Goal: Task Accomplishment & Management: Use online tool/utility

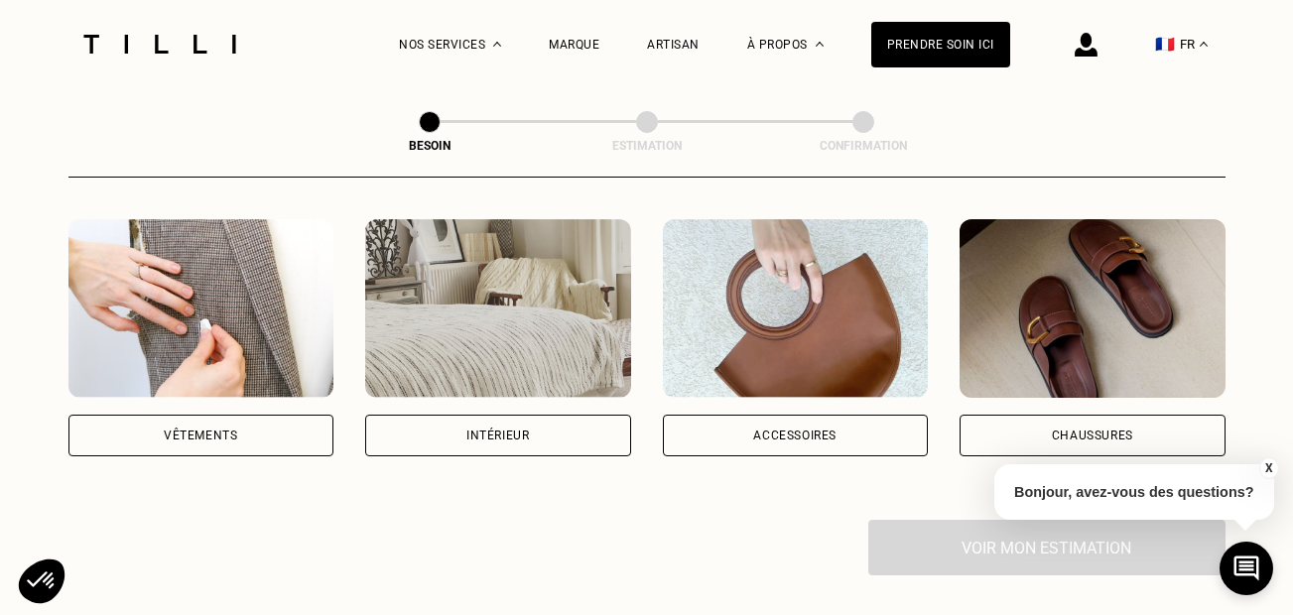
scroll to position [368, 0]
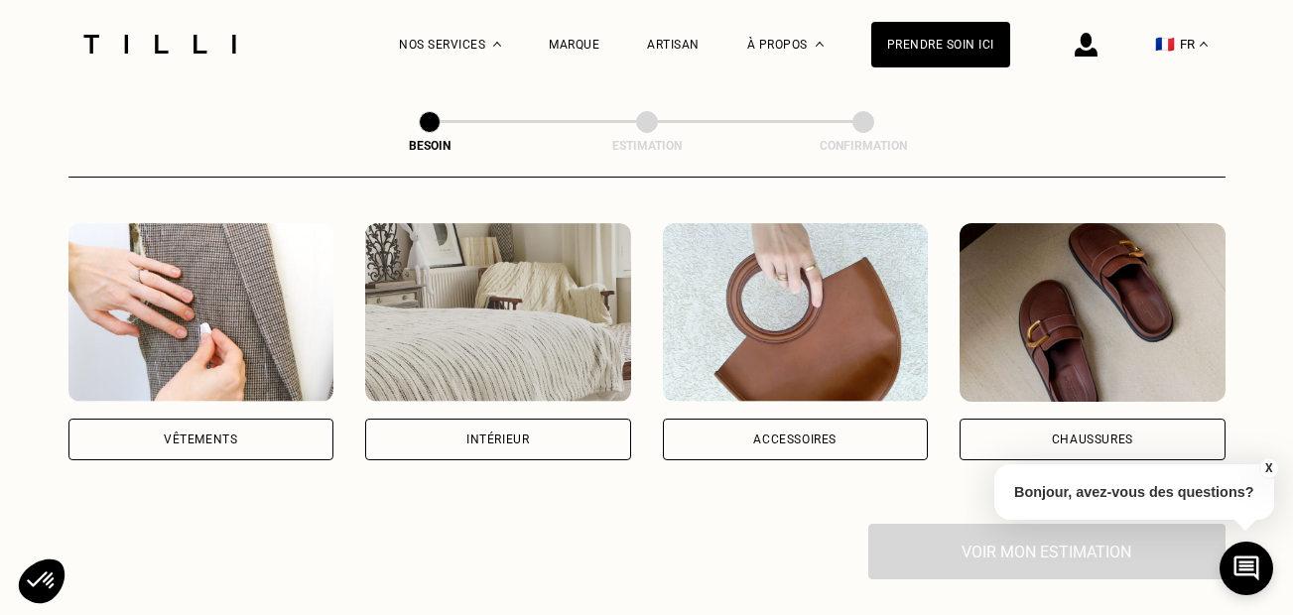
click at [1038, 342] on img at bounding box center [1093, 312] width 266 height 179
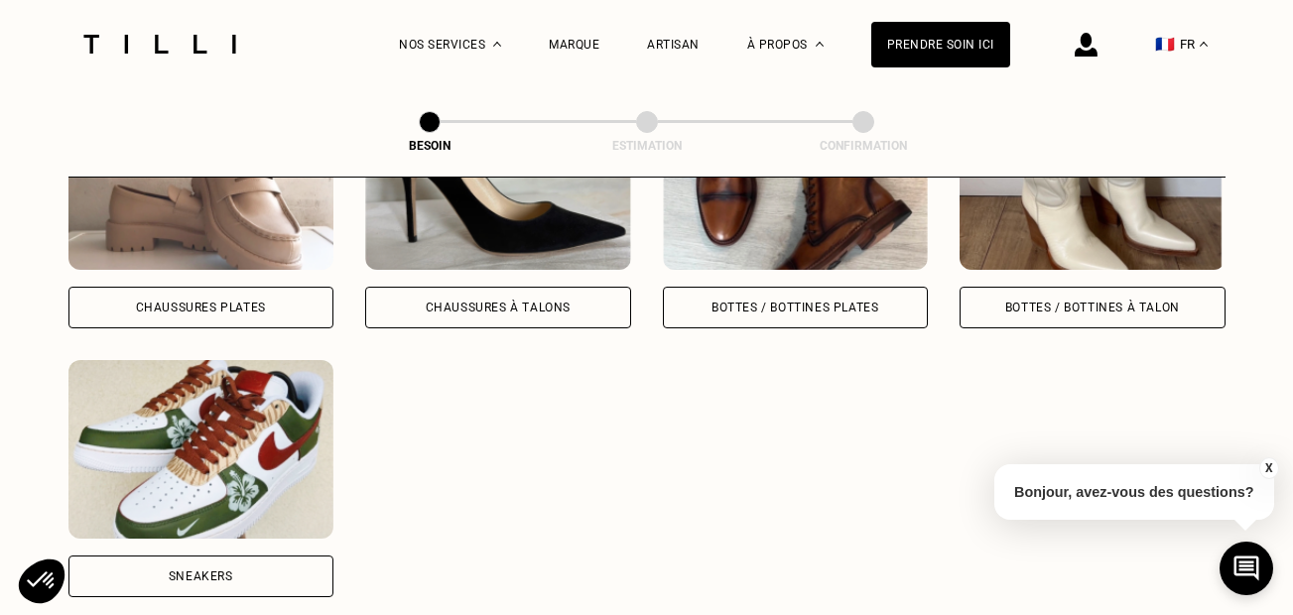
scroll to position [1044, 0]
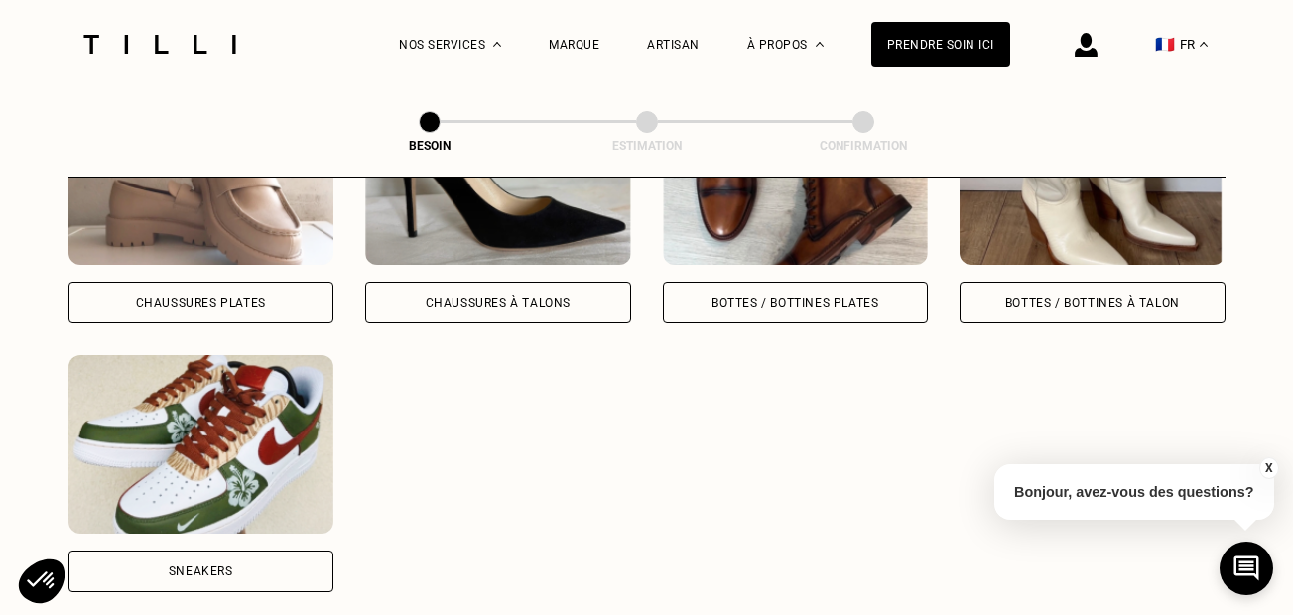
click at [172, 427] on img at bounding box center [201, 444] width 266 height 179
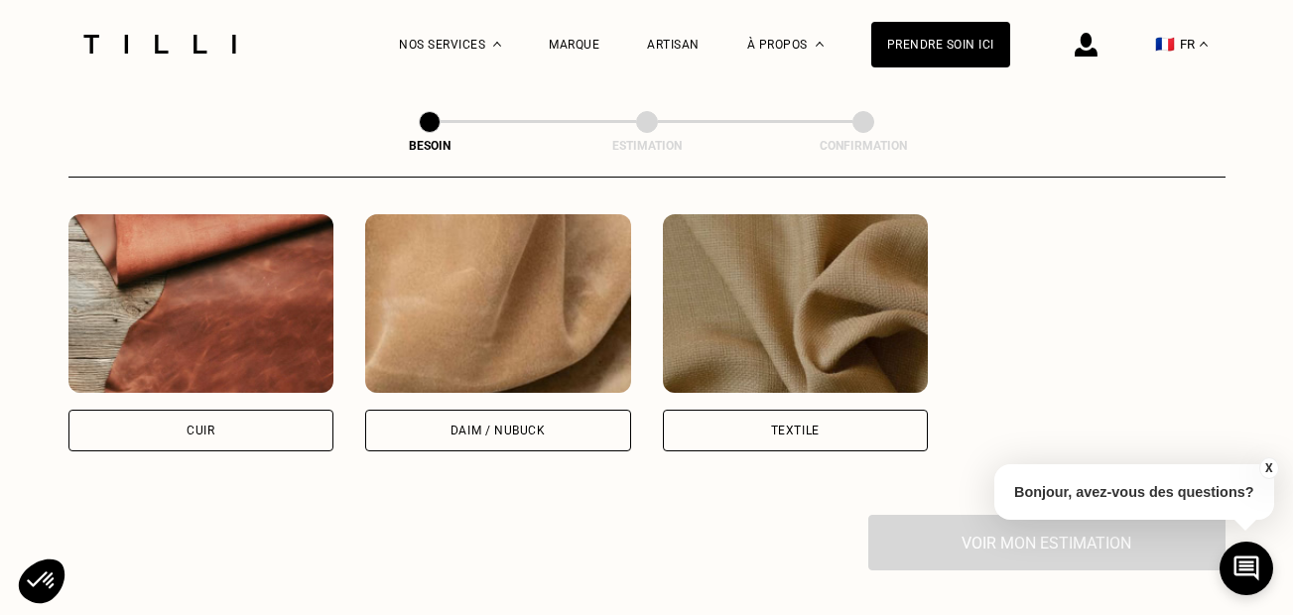
scroll to position [1866, 0]
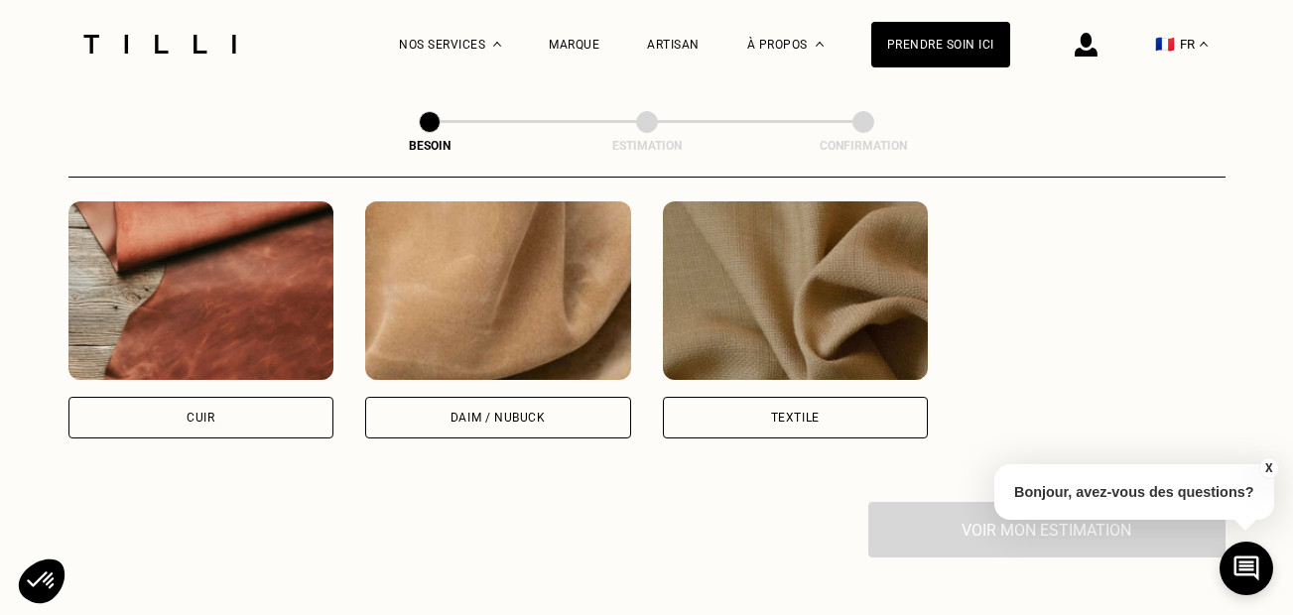
click at [744, 350] on img at bounding box center [796, 291] width 266 height 179
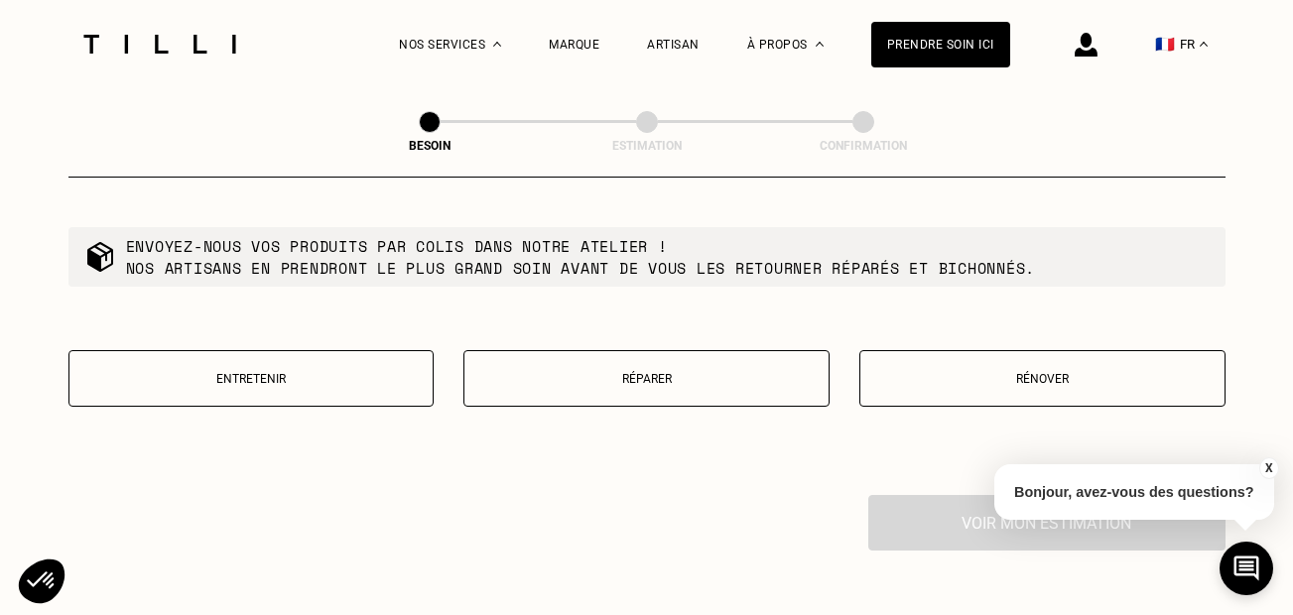
scroll to position [2389, 0]
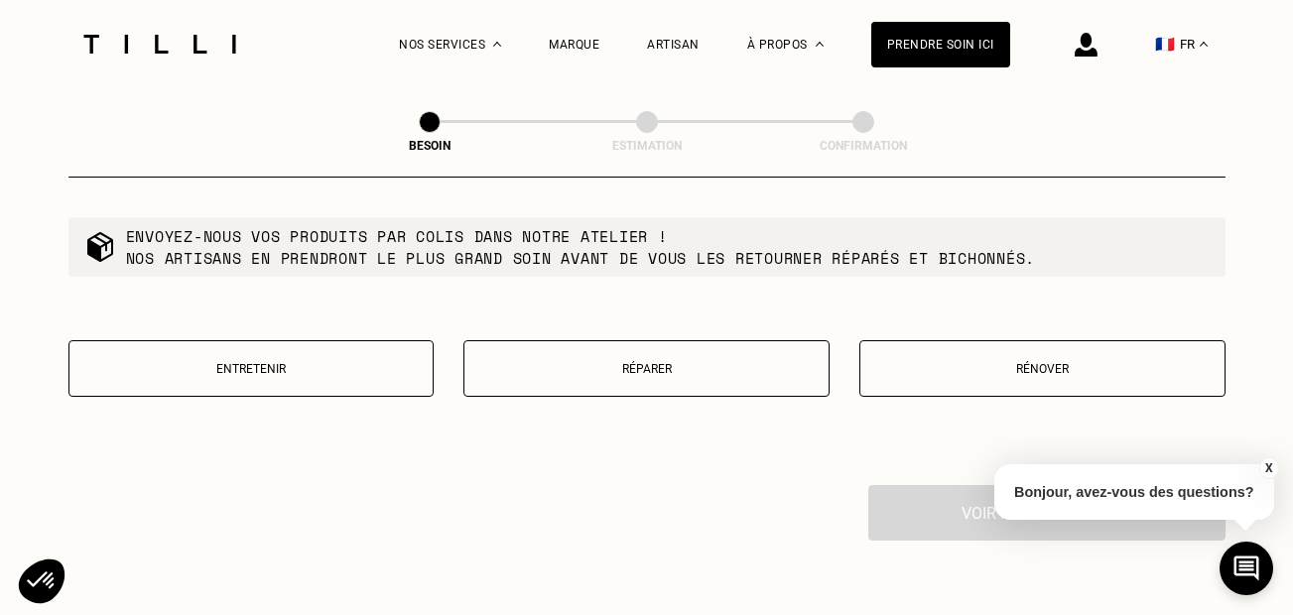
click at [514, 362] on p "Réparer" at bounding box center [646, 369] width 344 height 14
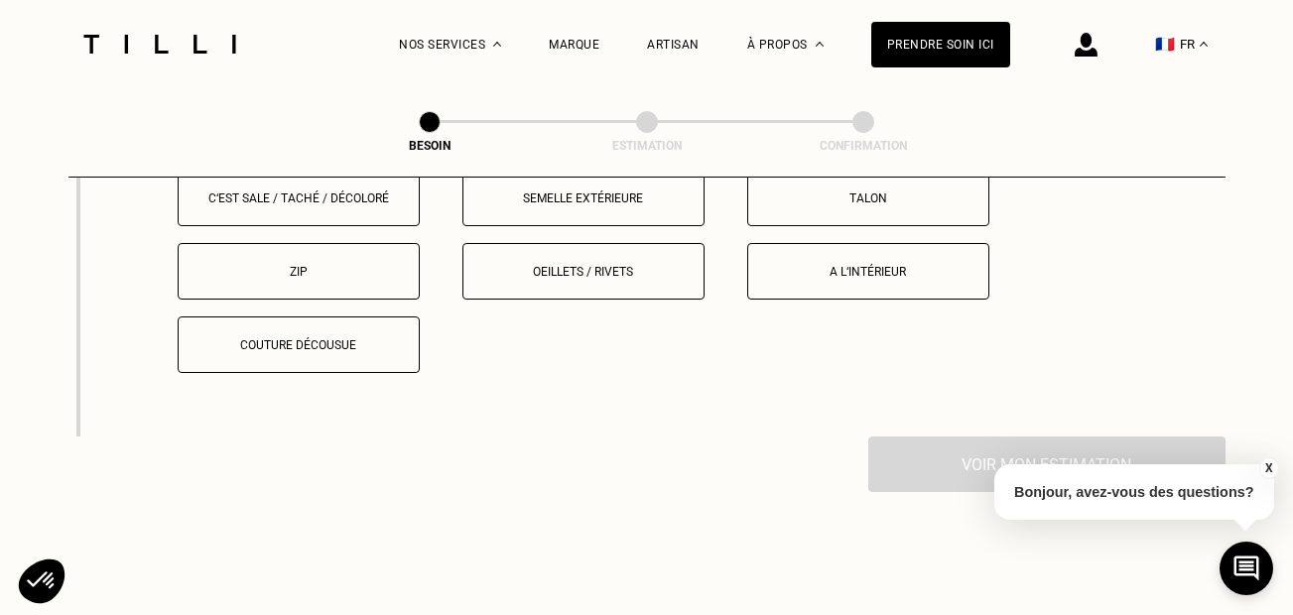
scroll to position [2740, 0]
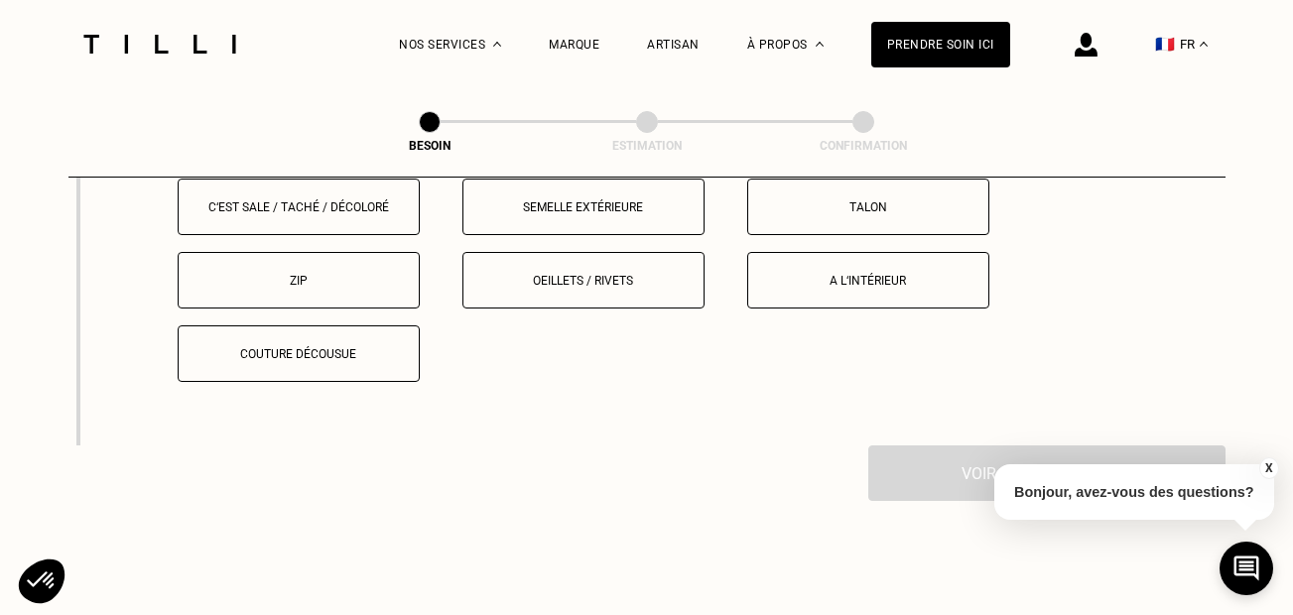
click at [259, 347] on p "Couture décousue" at bounding box center [299, 354] width 220 height 14
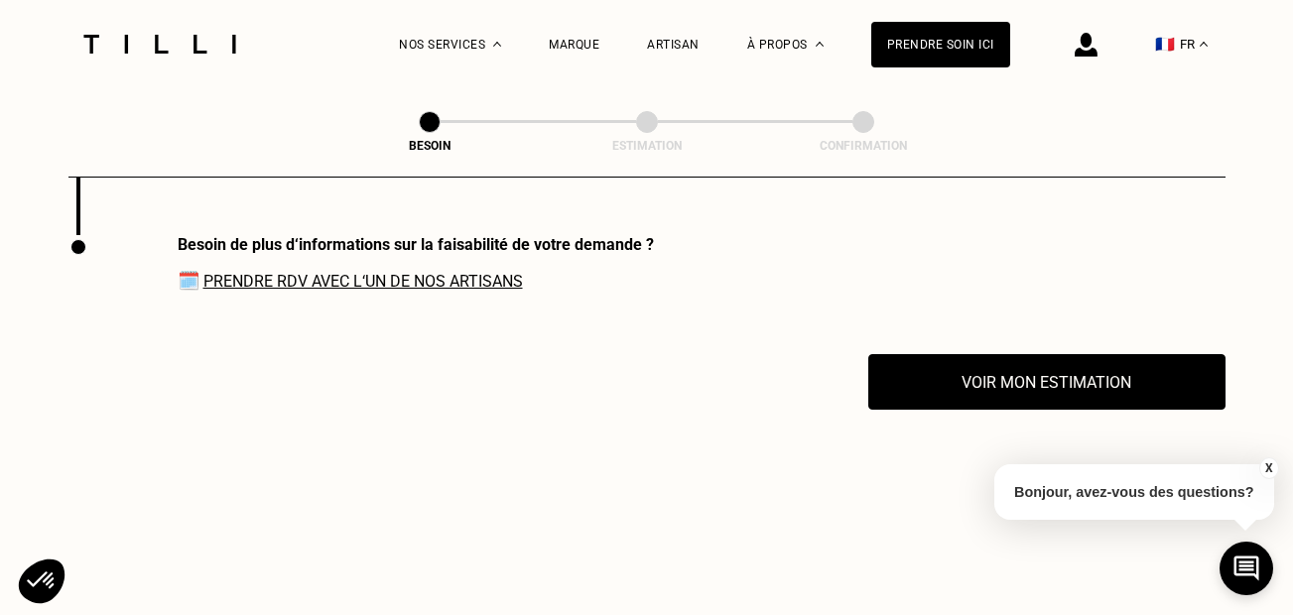
scroll to position [2951, 0]
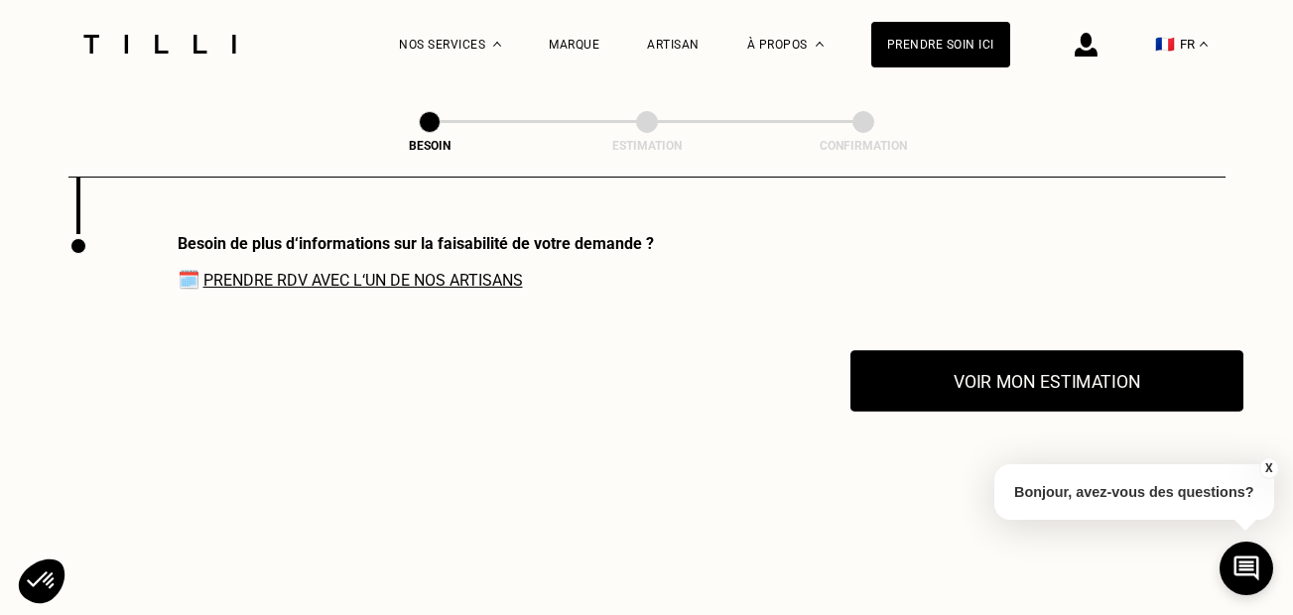
click at [915, 393] on button "Voir mon estimation" at bounding box center [1047, 381] width 393 height 62
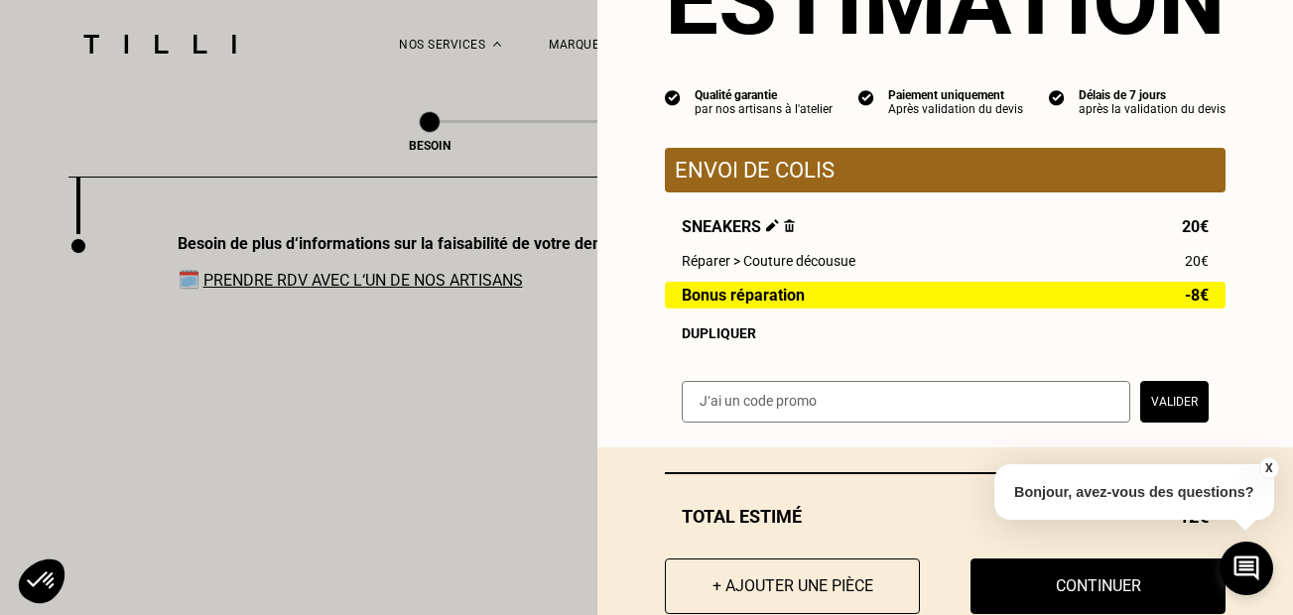
scroll to position [175, 0]
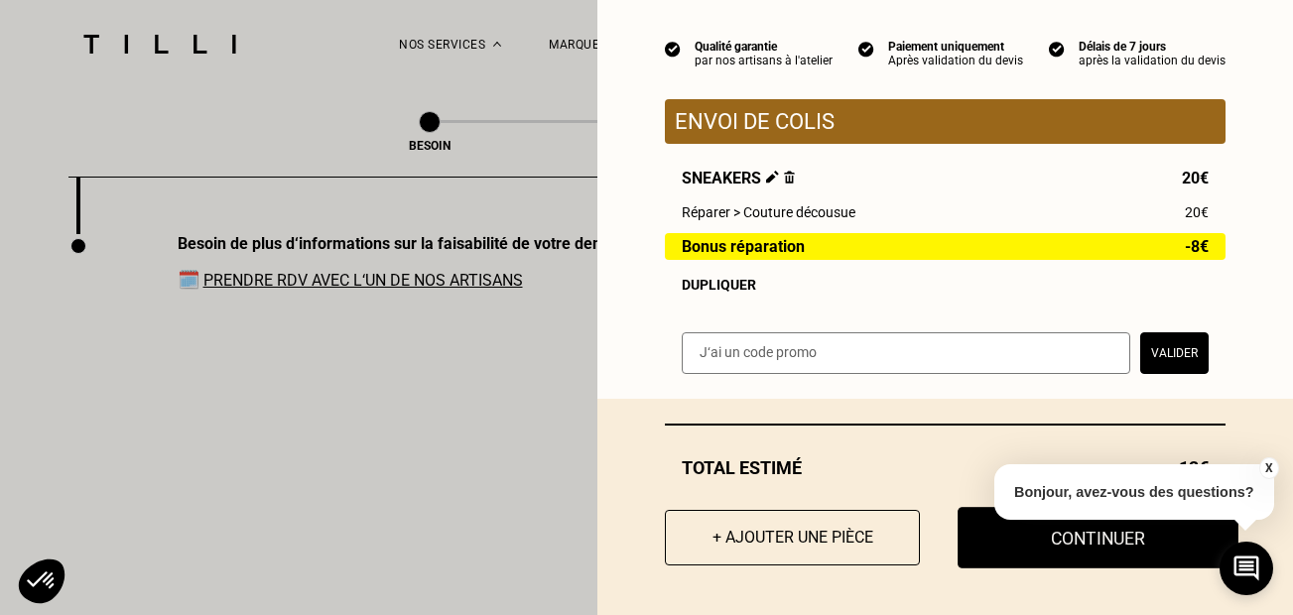
click at [991, 547] on button "Continuer" at bounding box center [1098, 538] width 281 height 62
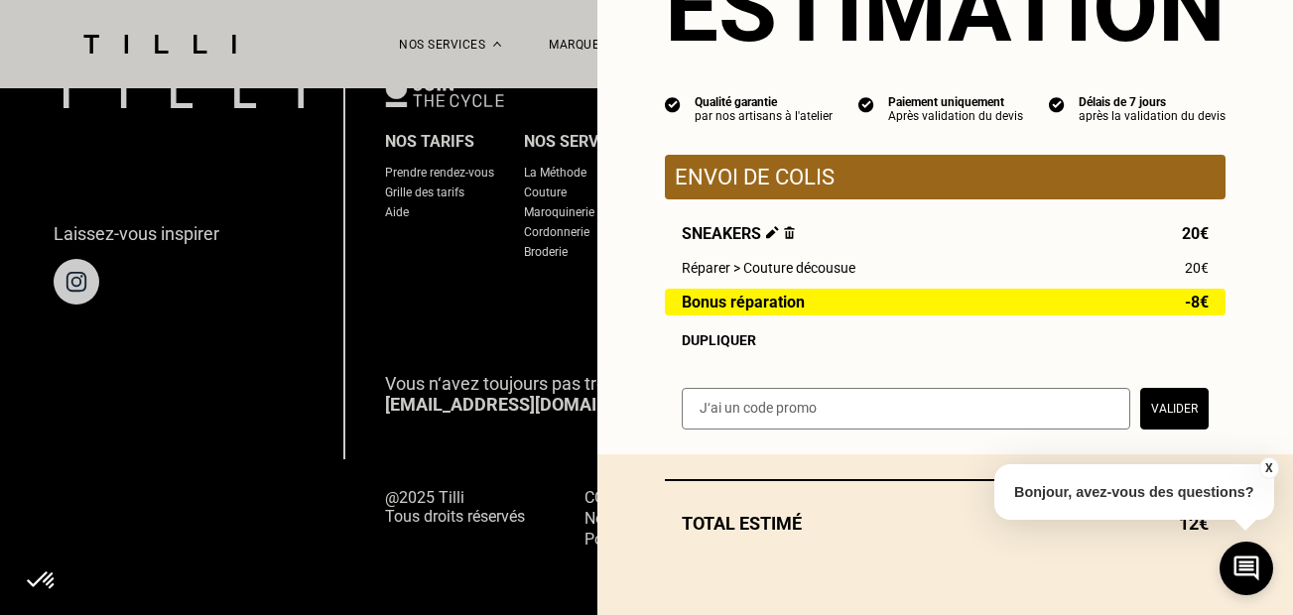
scroll to position [119, 0]
select select "FR"
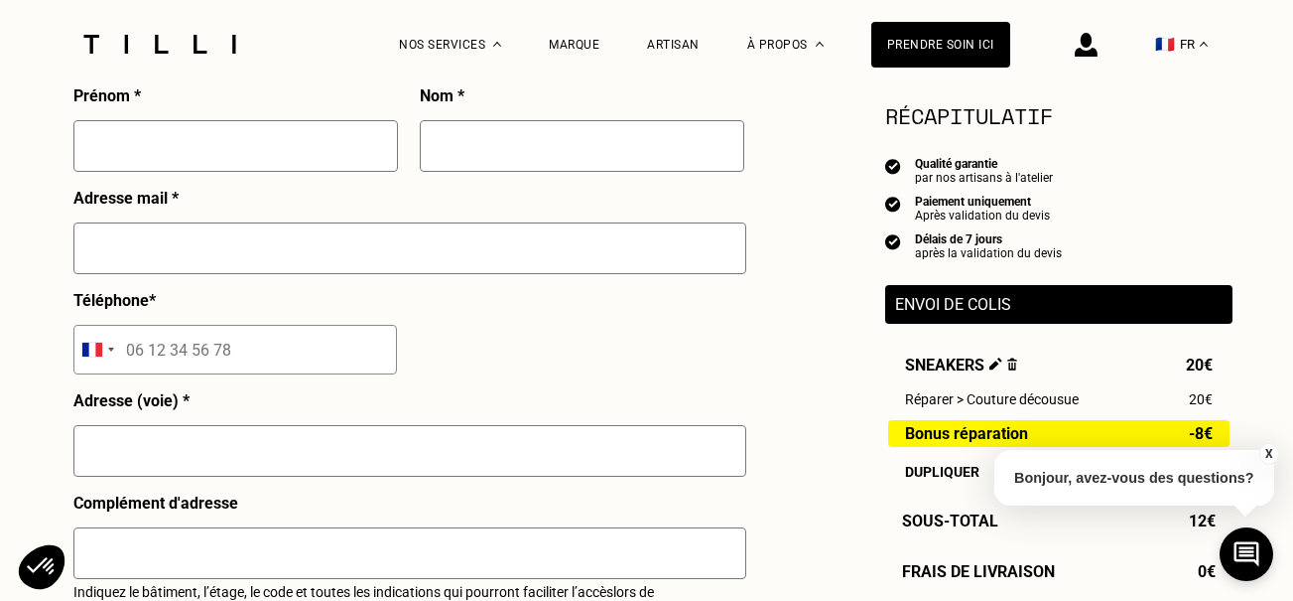
click at [376, 264] on input "text" at bounding box center [409, 248] width 673 height 52
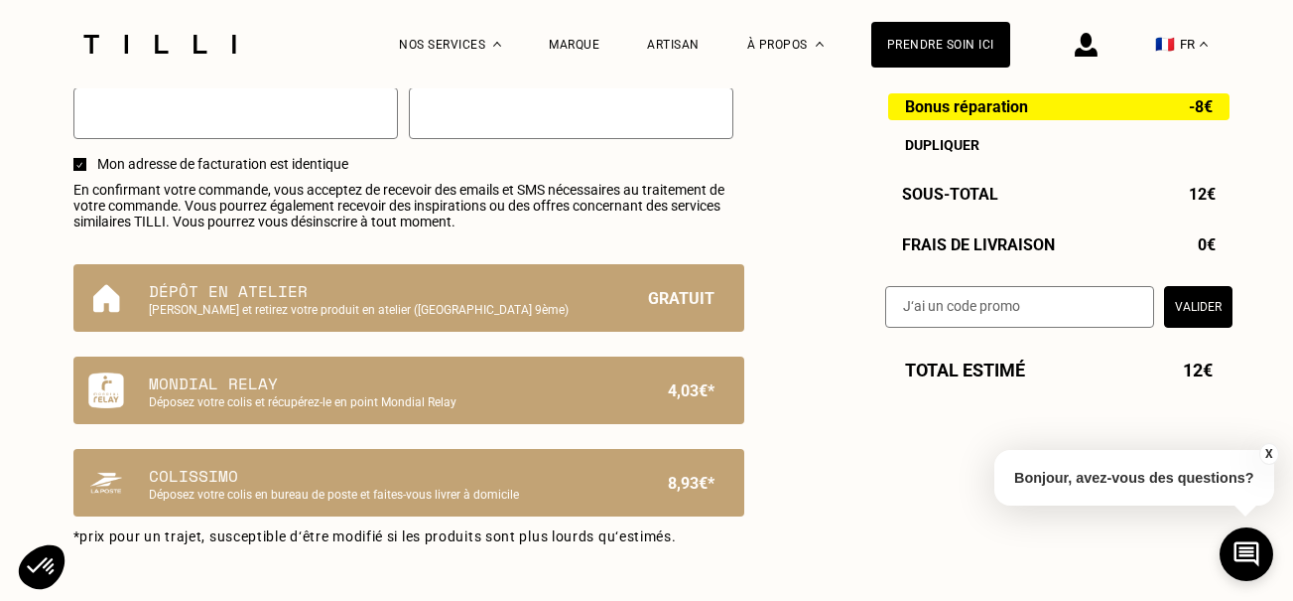
scroll to position [1240, 0]
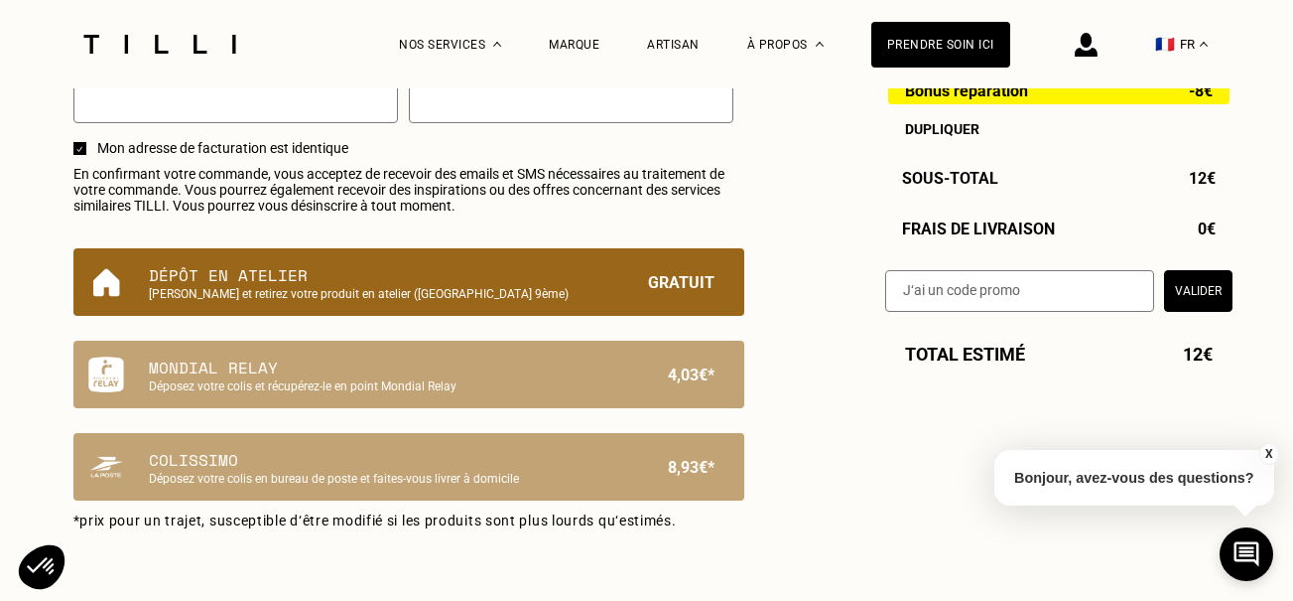
click at [168, 300] on p "[PERSON_NAME] et retirez votre produit en atelier ([GEOGRAPHIC_DATA] 9ème)" at bounding box center [375, 294] width 453 height 14
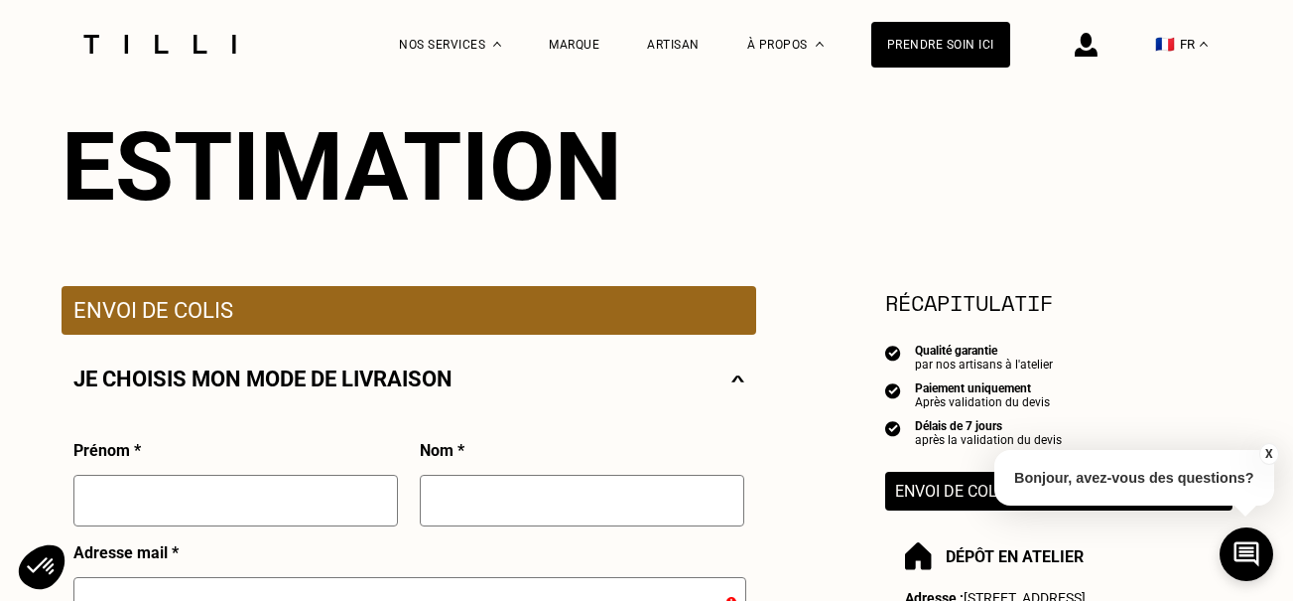
scroll to position [204, 0]
